Goal: Task Accomplishment & Management: Use online tool/utility

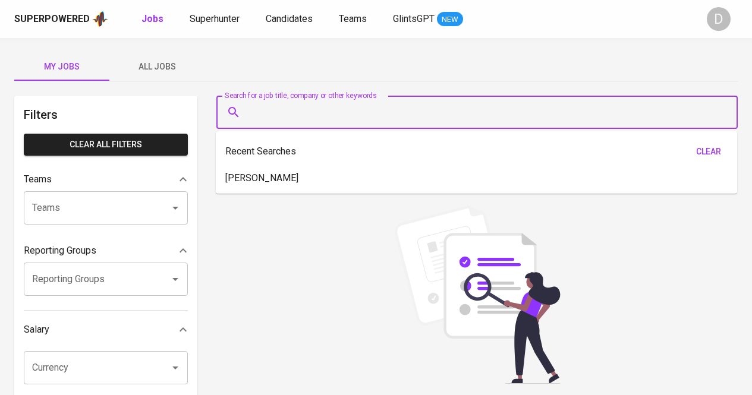
click at [370, 108] on input "Search for a job title, company or other keywords" at bounding box center [479, 112] width 469 height 23
click at [213, 22] on span "Superhunter" at bounding box center [215, 18] width 50 height 11
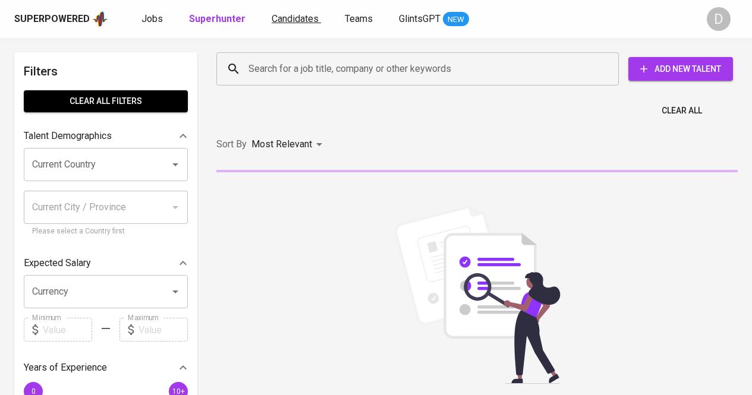
click at [298, 24] on span "Candidates" at bounding box center [294, 18] width 47 height 11
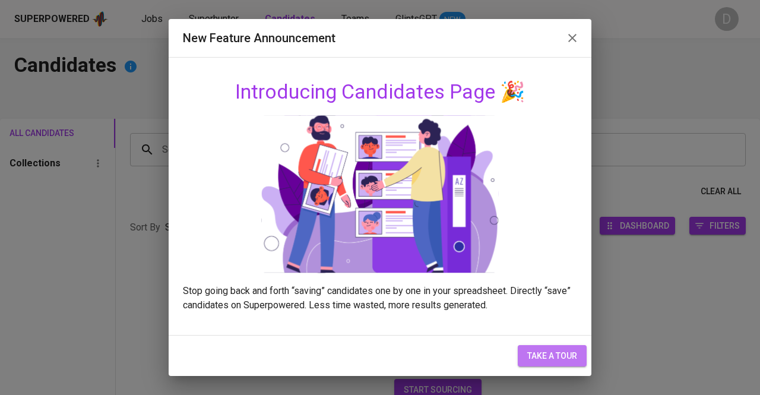
click at [550, 358] on span "take a tour" at bounding box center [553, 356] width 50 height 15
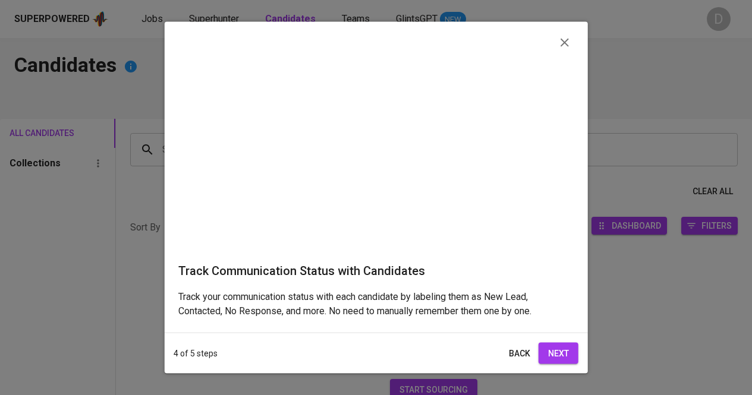
click at [542, 248] on video at bounding box center [375, 149] width 395 height 197
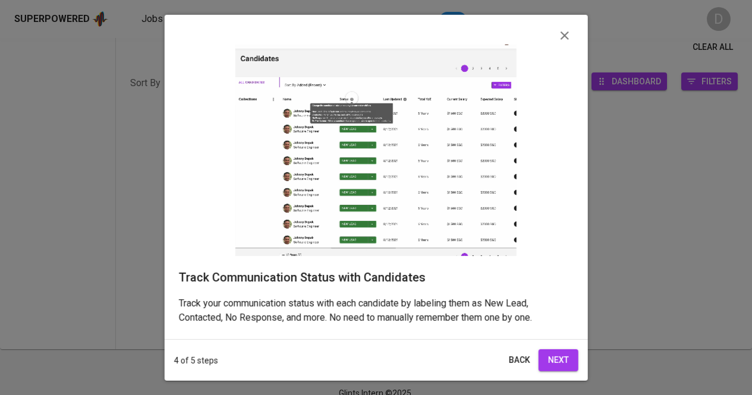
click at [547, 371] on button "Next" at bounding box center [558, 360] width 40 height 22
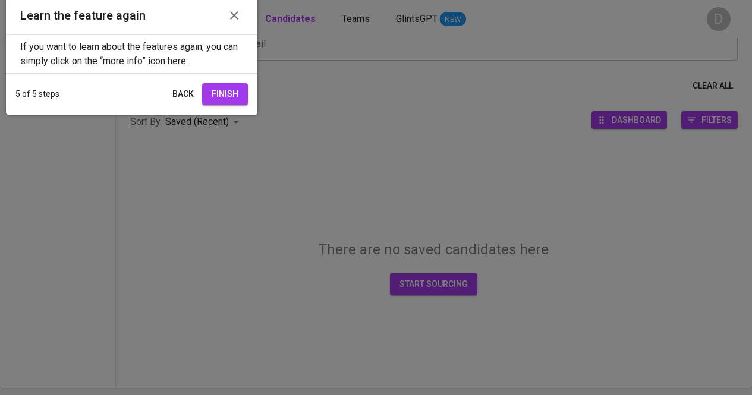
scroll to position [4, 0]
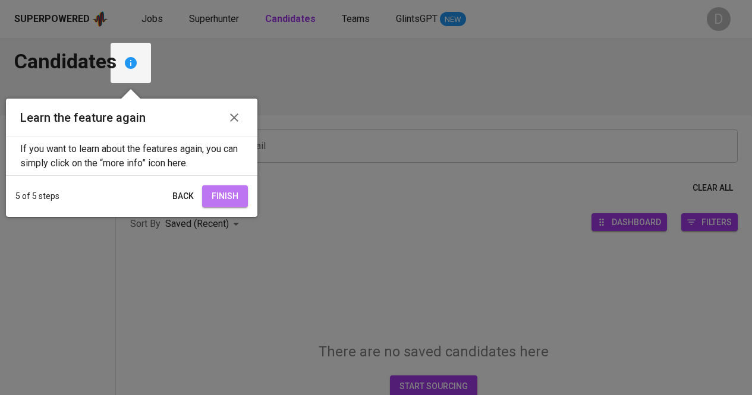
click at [214, 187] on button "Finish" at bounding box center [225, 196] width 46 height 22
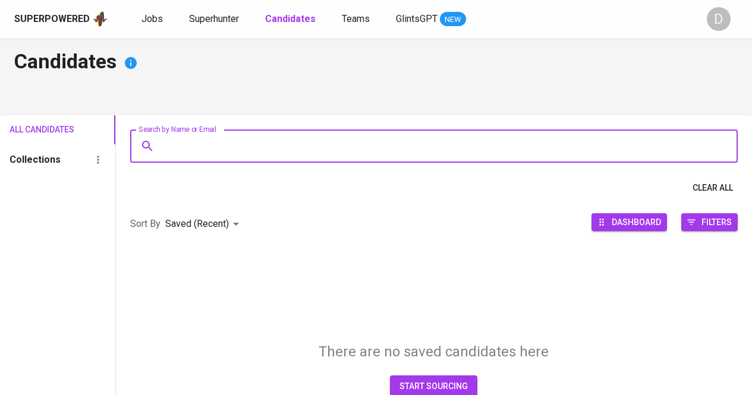
click at [292, 150] on input "Search by Name or Email" at bounding box center [436, 146] width 555 height 23
click at [361, 19] on span "Teams" at bounding box center [356, 18] width 28 height 11
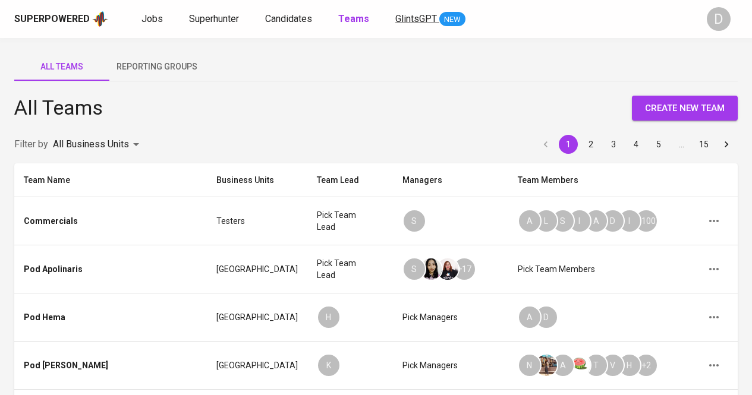
click at [402, 23] on span "GlintsGPT" at bounding box center [416, 18] width 42 height 11
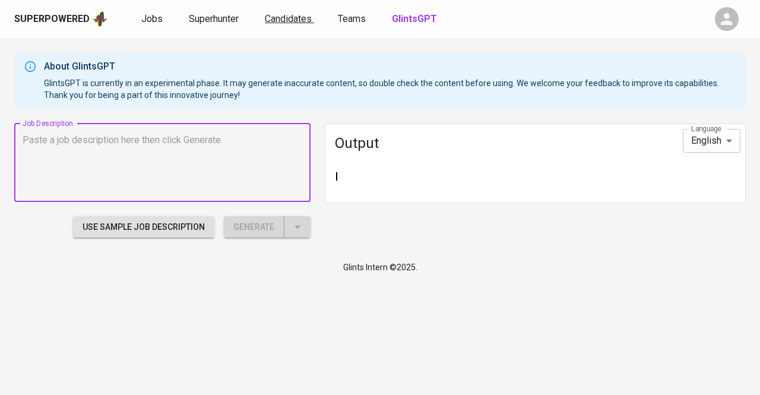
click at [300, 23] on span "Candidates" at bounding box center [288, 18] width 47 height 11
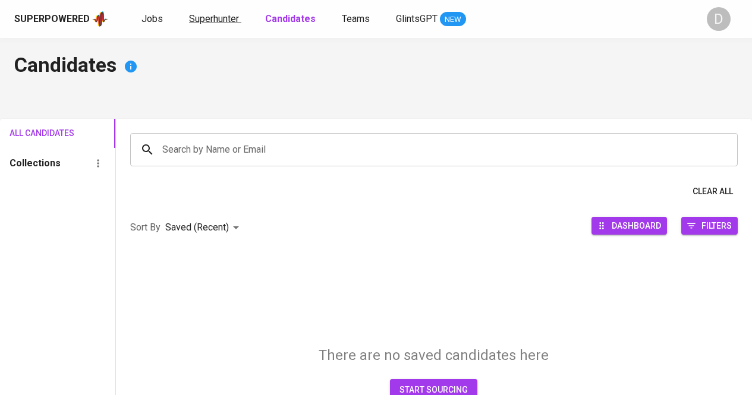
click at [235, 23] on span "Superhunter" at bounding box center [214, 18] width 50 height 11
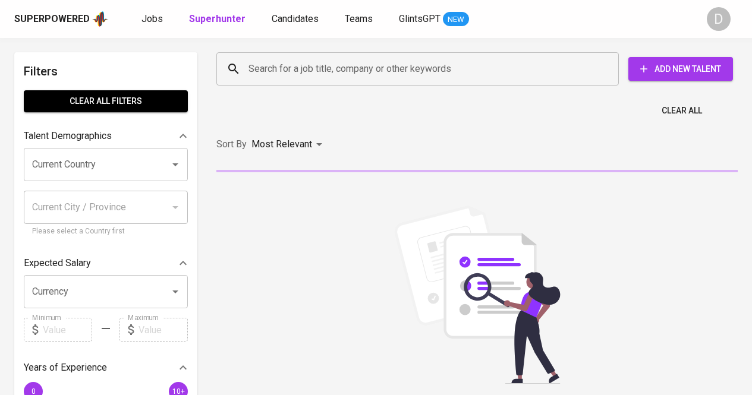
click at [324, 71] on input "Search for a job title, company or other keywords" at bounding box center [420, 69] width 350 height 23
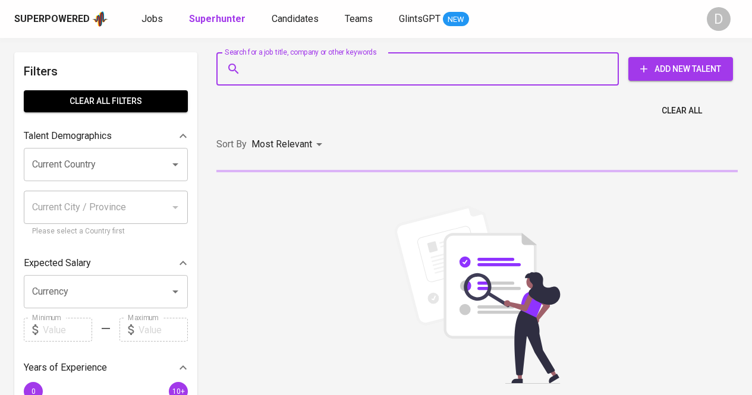
paste input "[DATE]"
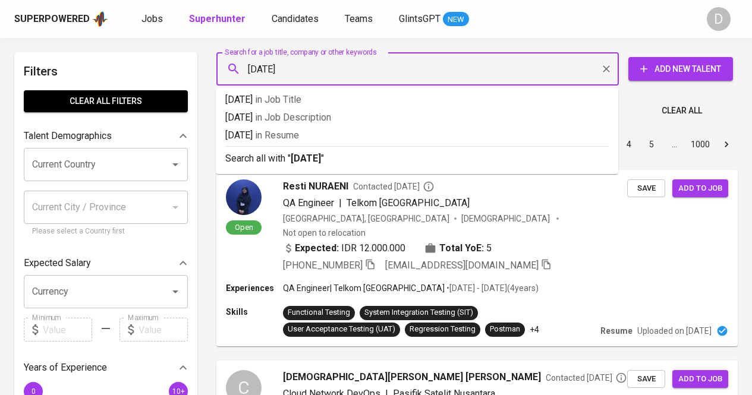
paste input "PT. Lintas Bahari Nusantara"
type input "PT. Lintas Bahari Nusantara"
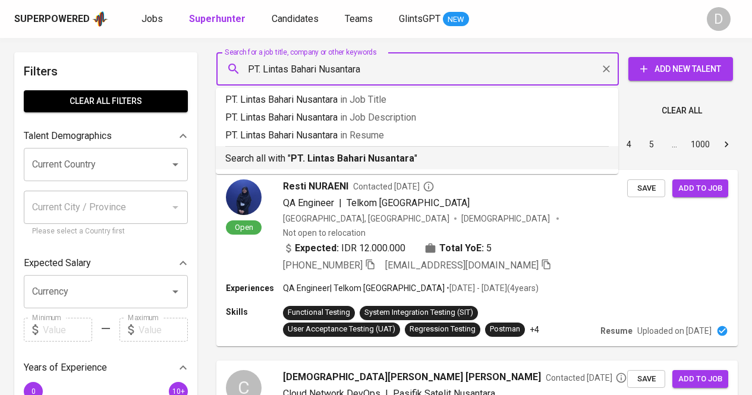
click at [435, 161] on p "Search all with " PT. Lintas Bahari Nusantara "" at bounding box center [416, 158] width 383 height 14
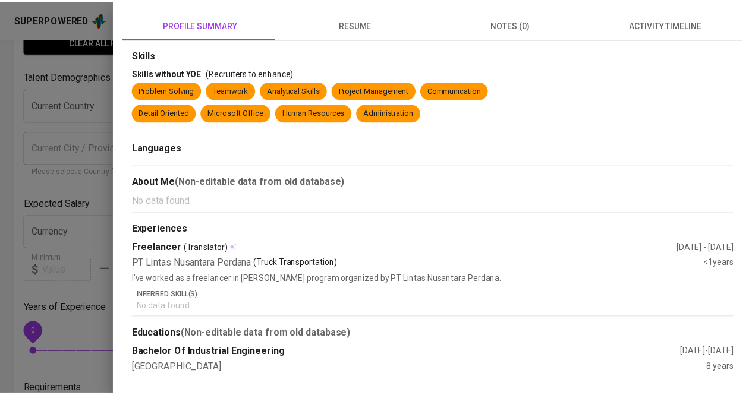
scroll to position [1, 0]
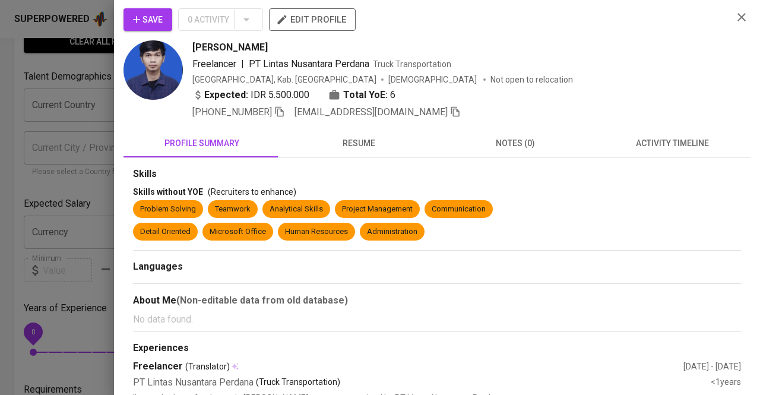
click at [736, 17] on icon "button" at bounding box center [742, 17] width 14 height 14
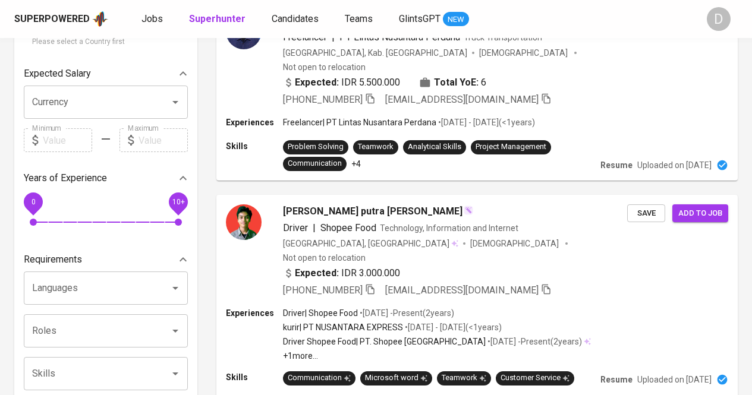
scroll to position [0, 0]
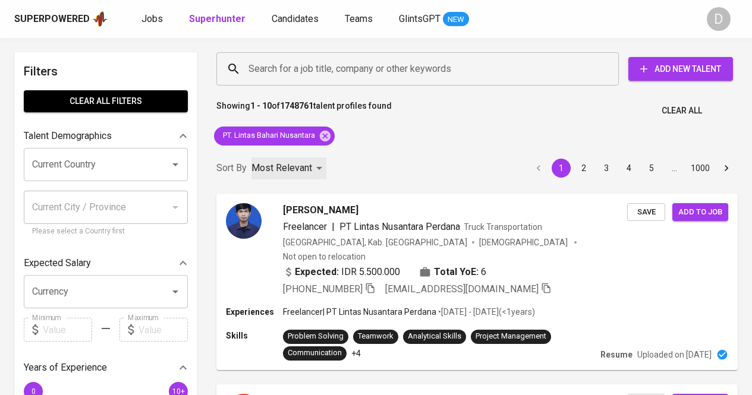
click at [305, 167] on p "Most Relevant" at bounding box center [281, 168] width 61 height 14
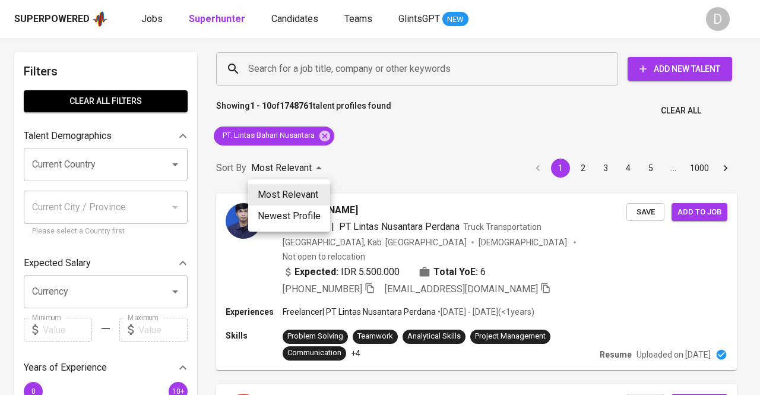
click at [372, 153] on div at bounding box center [380, 197] width 760 height 395
